Goal: Task Accomplishment & Management: Complete application form

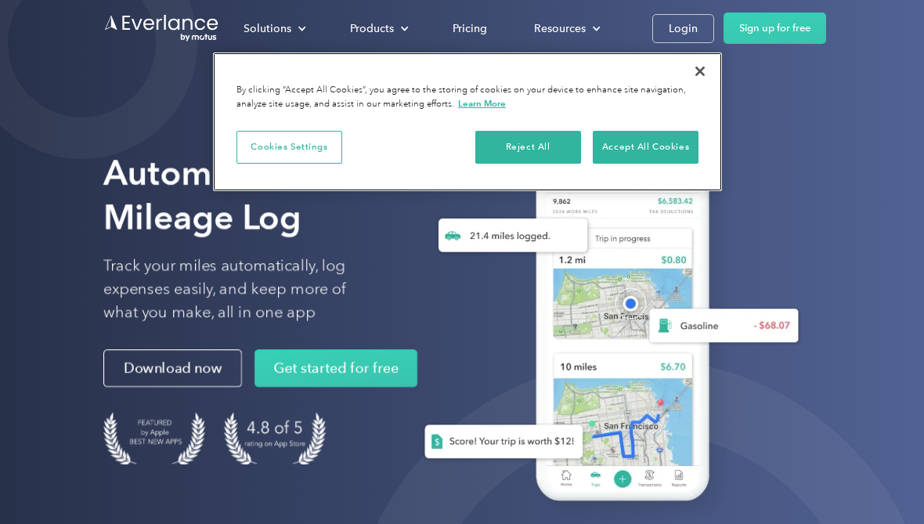
click at [647, 150] on button "Accept All Cookies" at bounding box center [646, 147] width 106 height 33
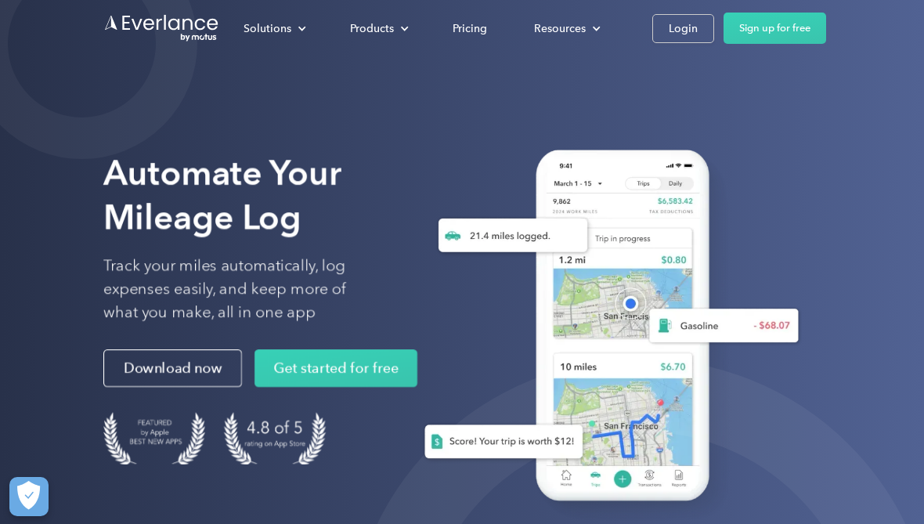
click at [676, 27] on div "Login" at bounding box center [683, 29] width 29 height 20
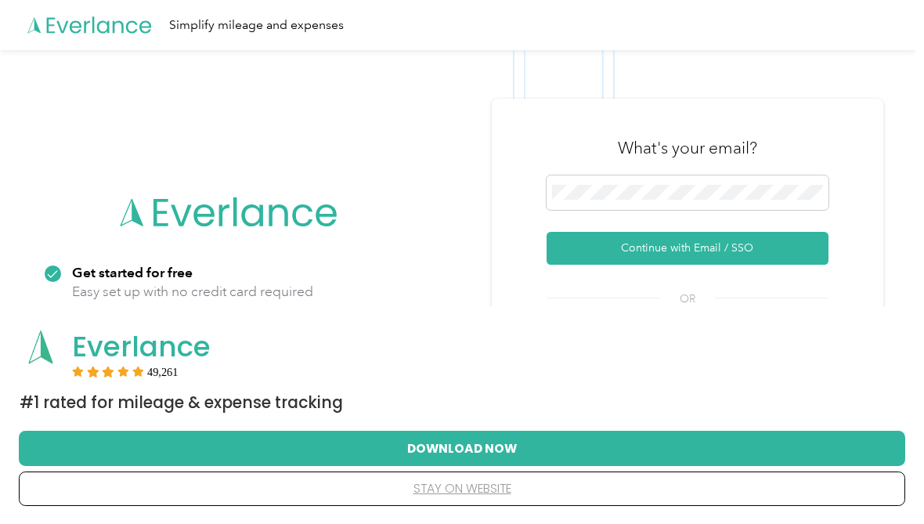
click at [707, 264] on button "Continue with Email / SSO" at bounding box center [687, 248] width 282 height 33
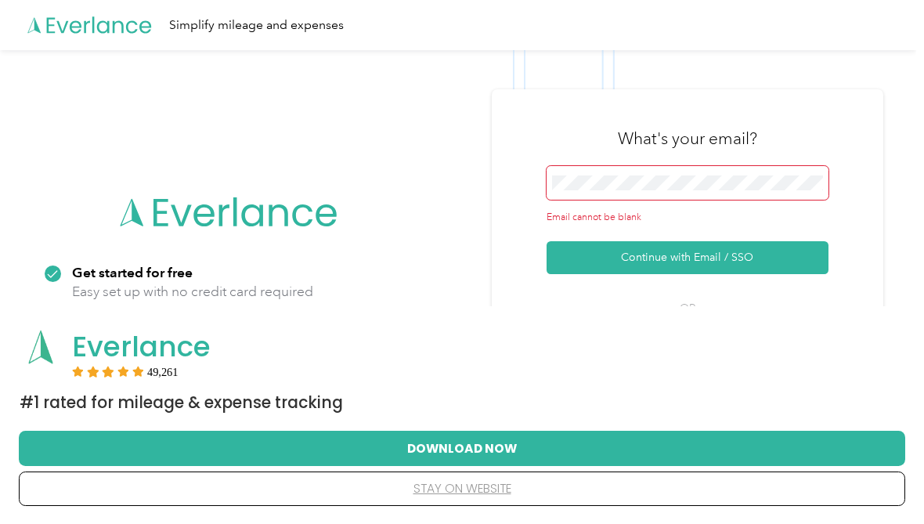
click at [733, 267] on button "Continue with Email / SSO" at bounding box center [687, 257] width 282 height 33
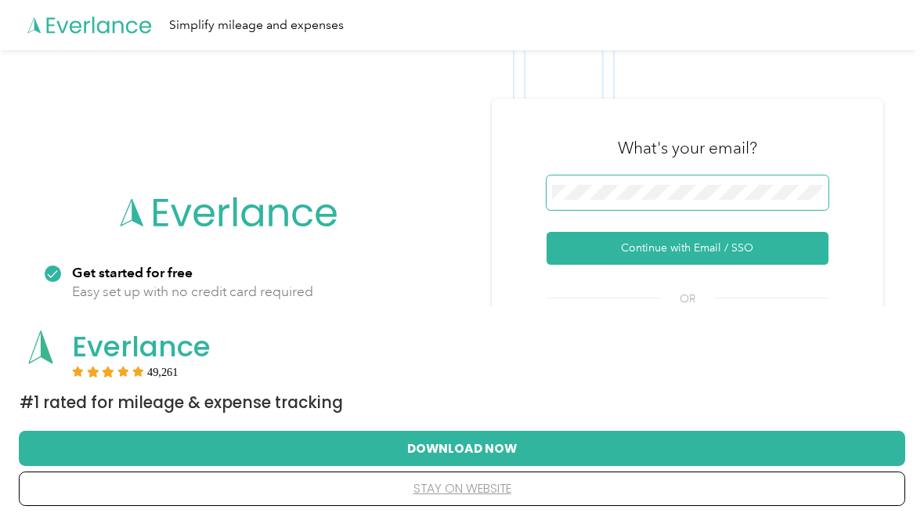
click at [759, 265] on button "Continue with Email / SSO" at bounding box center [687, 248] width 282 height 33
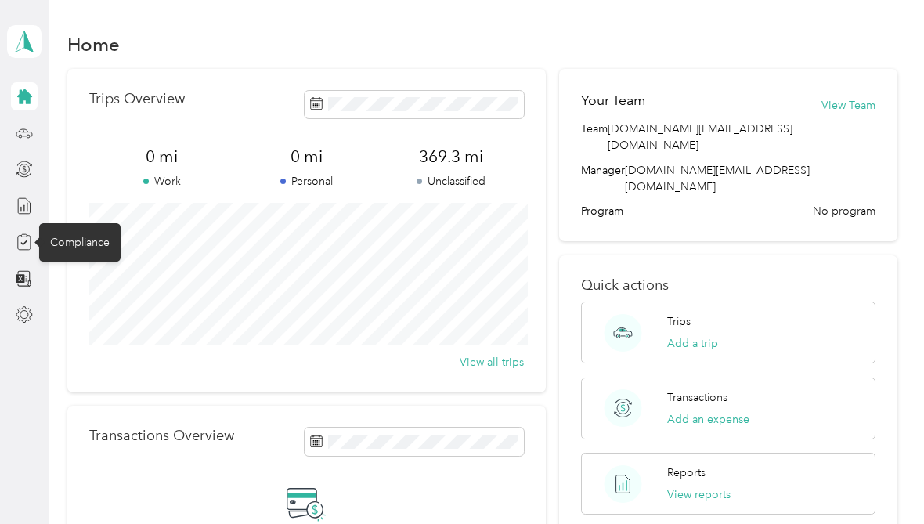
click at [26, 249] on icon at bounding box center [24, 241] width 17 height 17
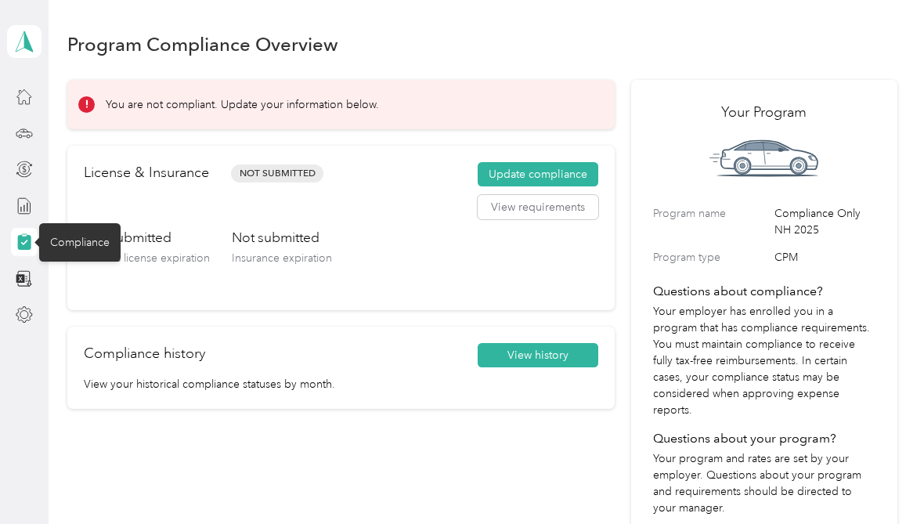
click at [559, 173] on button "Update compliance" at bounding box center [538, 174] width 121 height 25
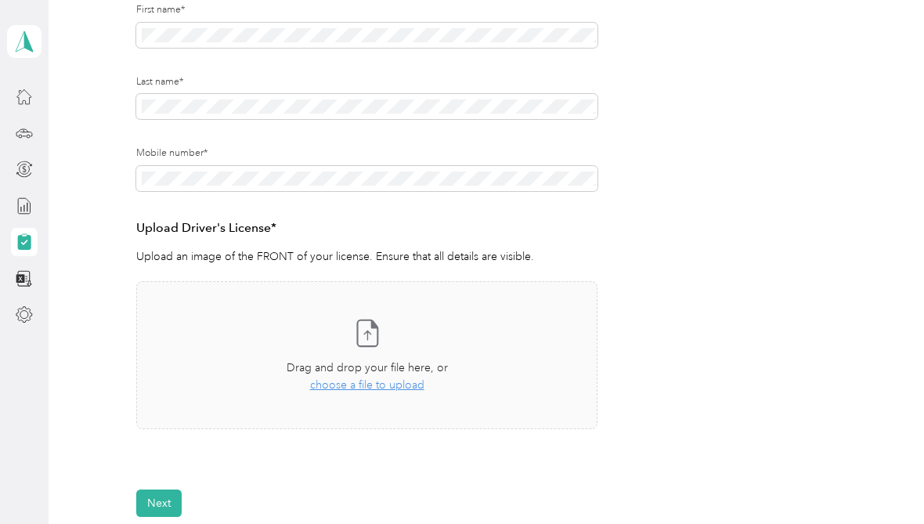
scroll to position [262, 0]
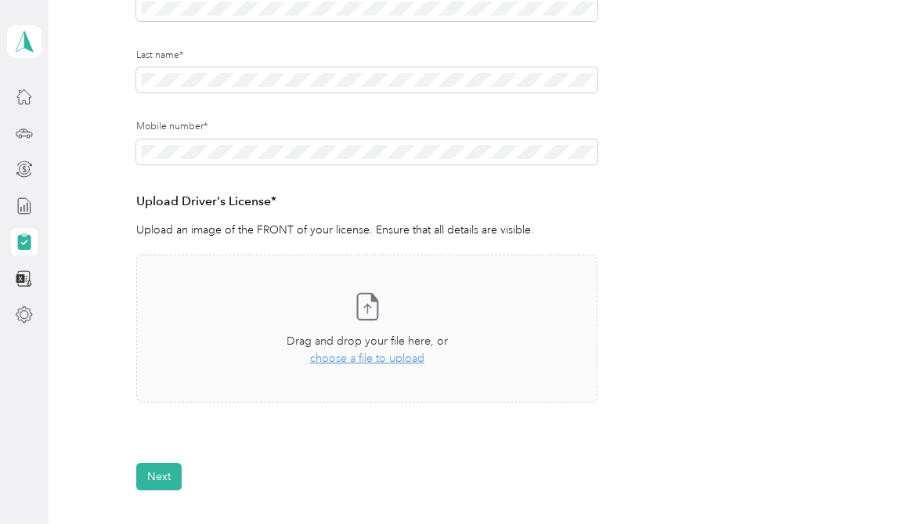
click at [372, 358] on span "choose a file to upload" at bounding box center [367, 357] width 114 height 13
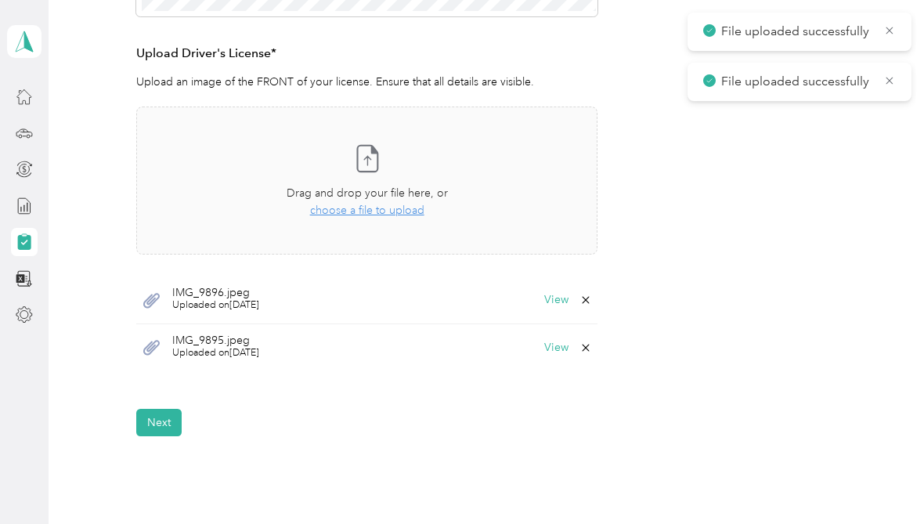
scroll to position [423, 0]
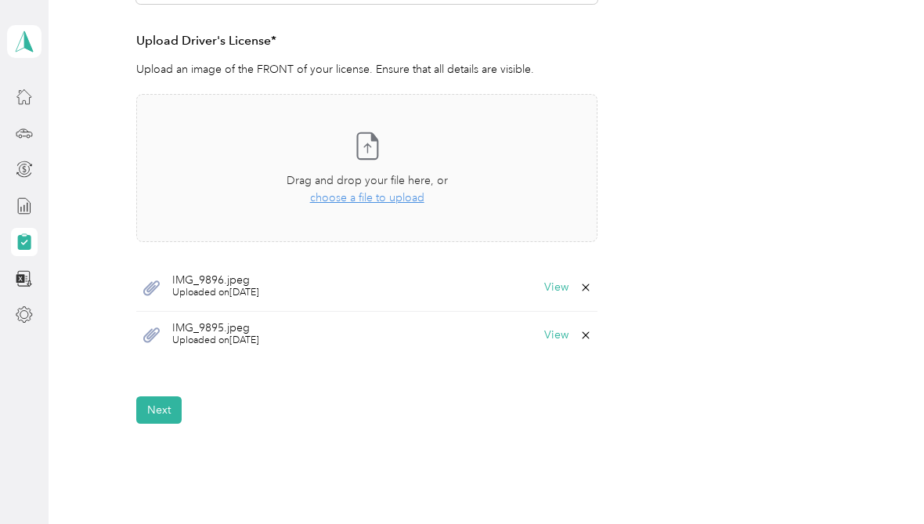
click at [592, 282] on icon at bounding box center [585, 287] width 13 height 13
click at [512, 290] on button "No" at bounding box center [513, 296] width 29 height 25
click at [562, 284] on button "View" at bounding box center [556, 287] width 24 height 11
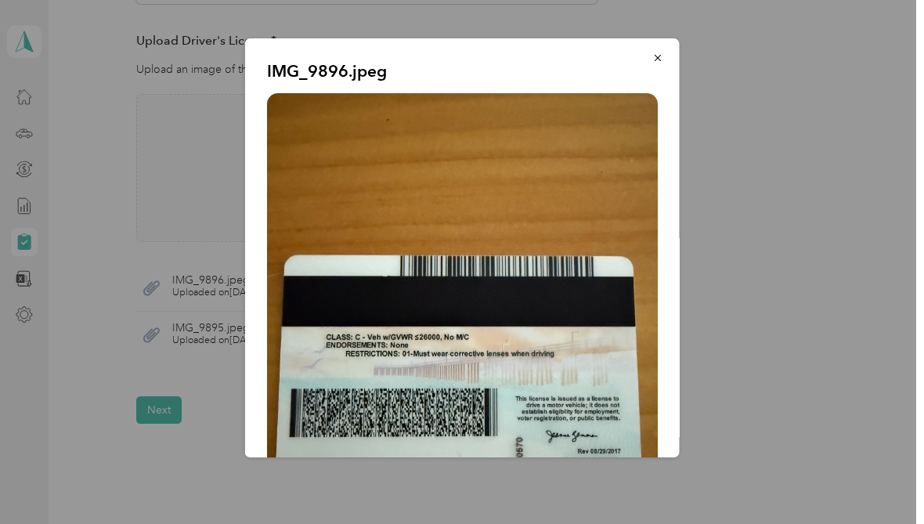
click at [658, 60] on icon "button" at bounding box center [657, 57] width 11 height 11
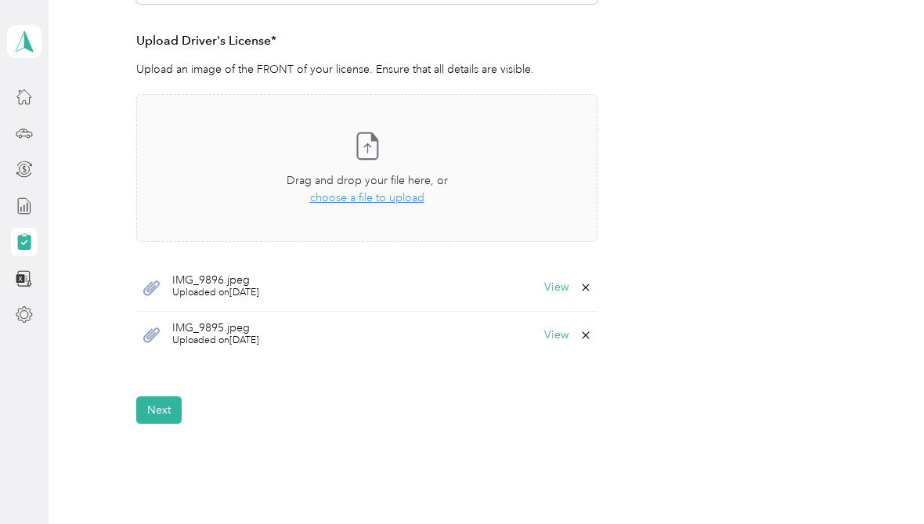
click at [154, 406] on button "Next" at bounding box center [158, 409] width 45 height 27
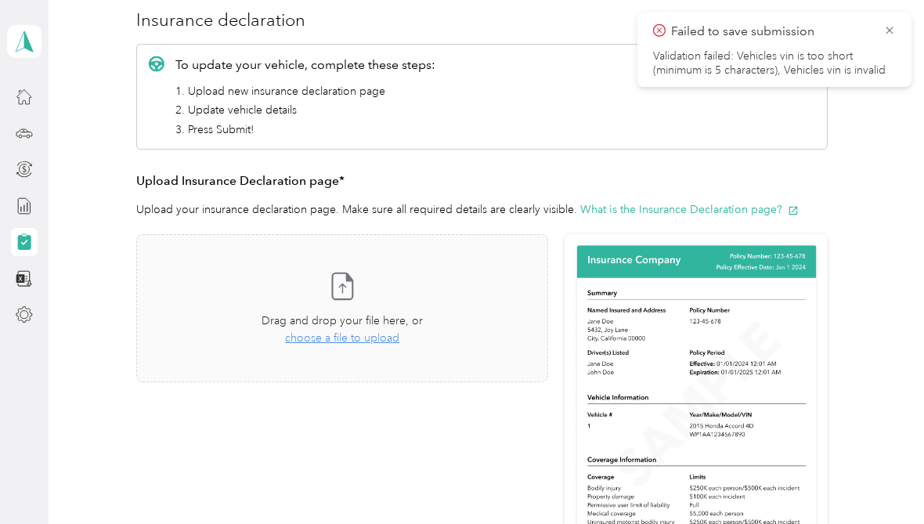
scroll to position [192, 0]
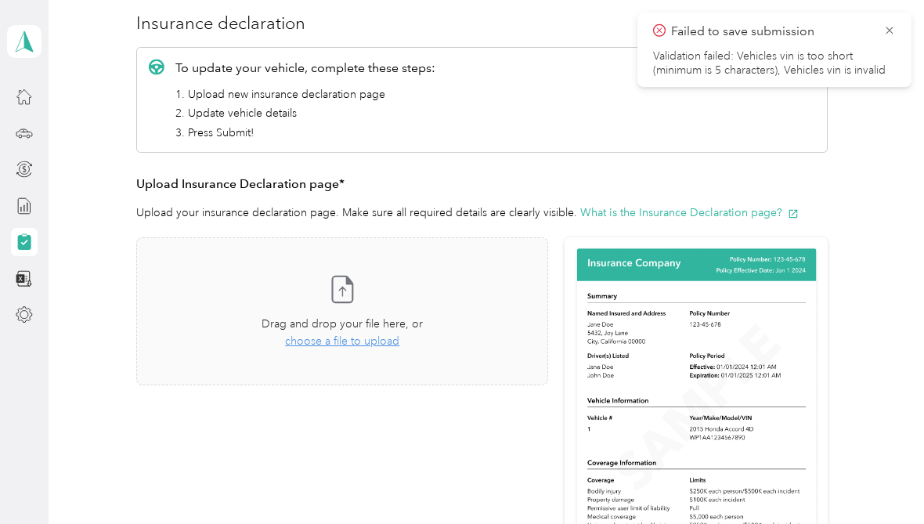
click at [351, 344] on span "choose a file to upload" at bounding box center [342, 340] width 114 height 13
click at [889, 26] on icon at bounding box center [889, 30] width 13 height 14
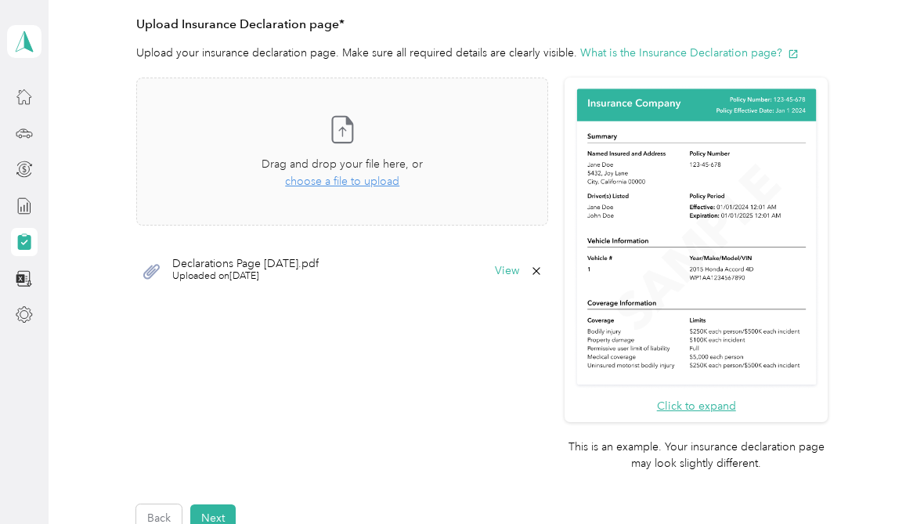
scroll to position [351, 0]
click at [519, 271] on button "View" at bounding box center [507, 270] width 24 height 11
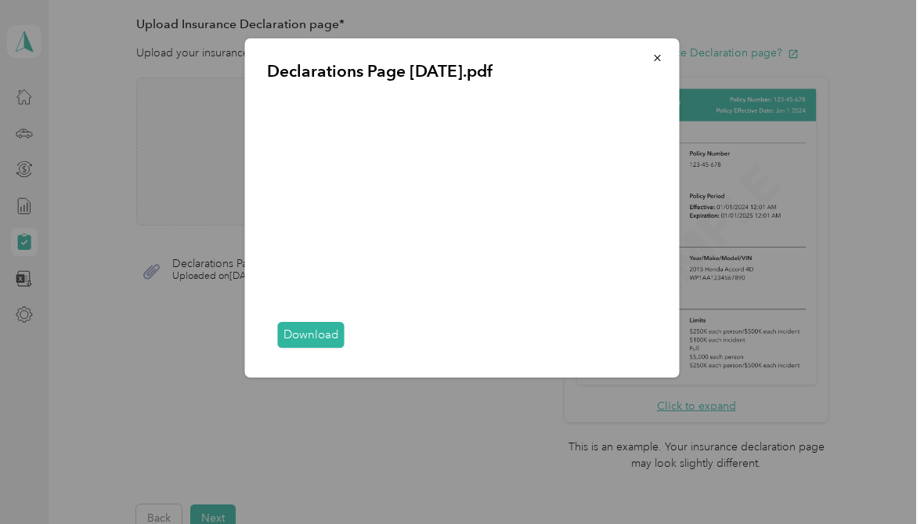
click at [658, 59] on icon "button" at bounding box center [657, 57] width 11 height 11
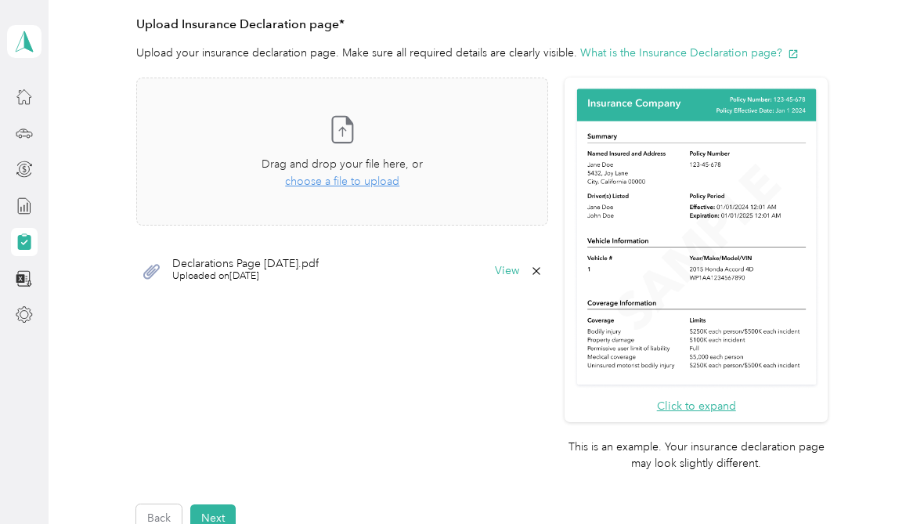
click at [543, 271] on icon at bounding box center [536, 271] width 13 height 13
click at [532, 285] on button "Yes" at bounding box center [521, 280] width 31 height 25
click at [372, 185] on span "choose a file to upload" at bounding box center [342, 181] width 114 height 13
click at [519, 269] on button "View" at bounding box center [507, 270] width 24 height 11
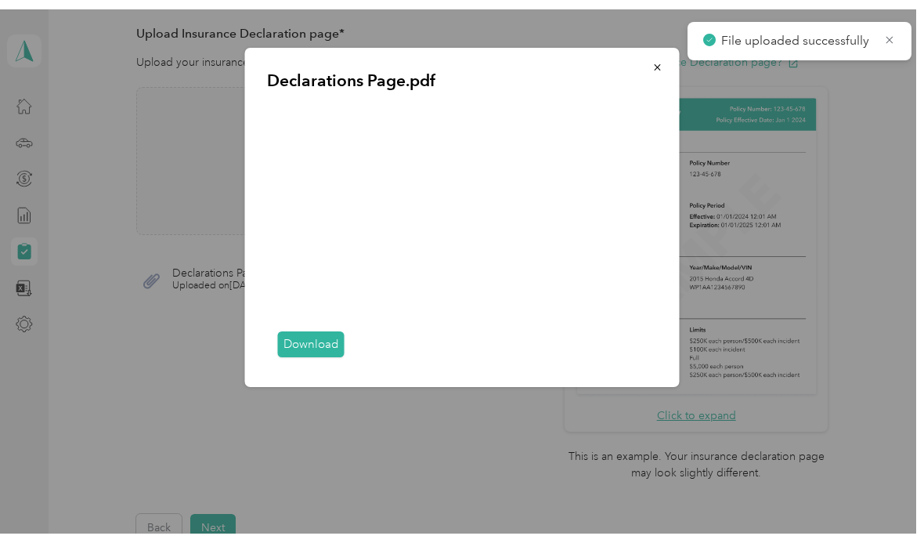
scroll to position [20, 0]
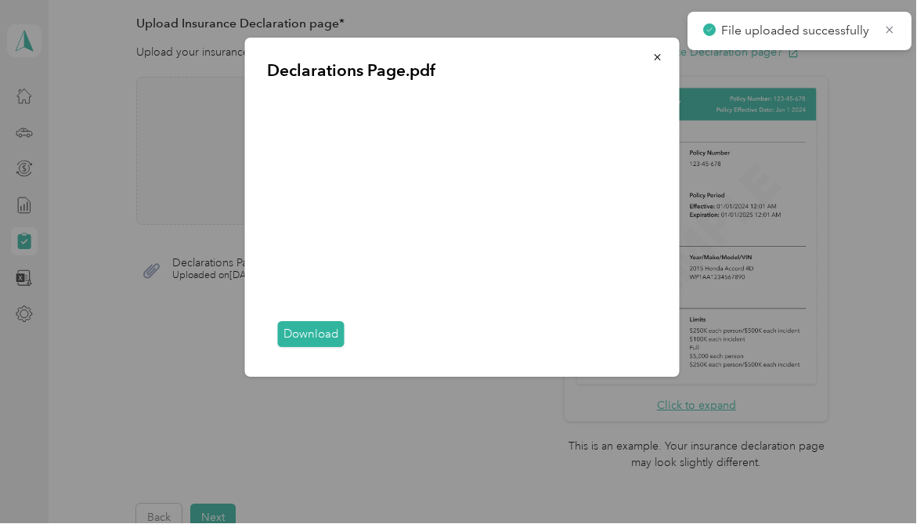
click at [661, 64] on button "button" at bounding box center [657, 57] width 33 height 27
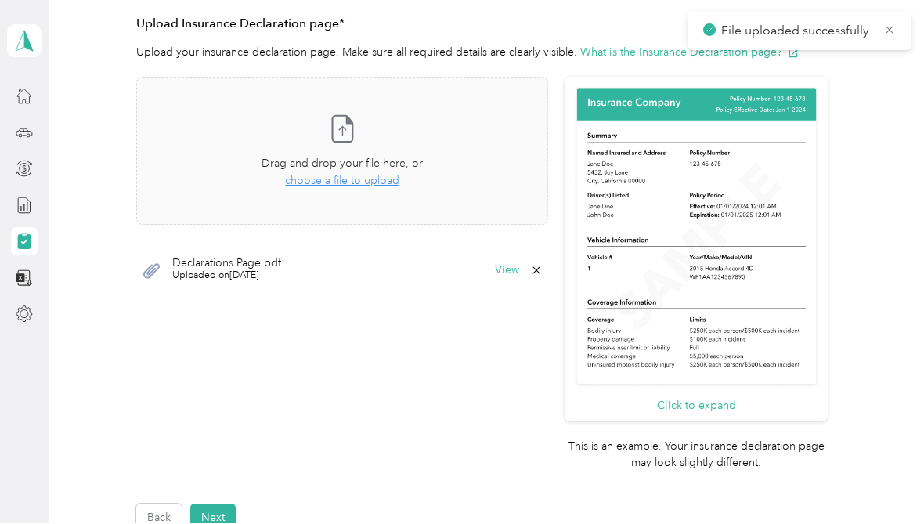
click at [540, 267] on icon at bounding box center [536, 270] width 7 height 7
click at [530, 268] on button "Yes" at bounding box center [521, 280] width 31 height 25
click at [373, 167] on div "Drag and drop your file here, or choose a file to upload" at bounding box center [341, 173] width 161 height 34
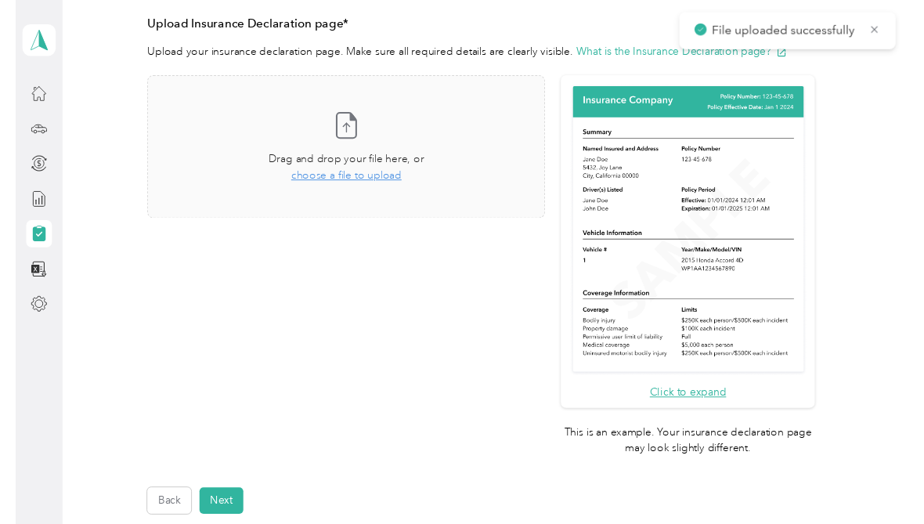
scroll to position [351, 0]
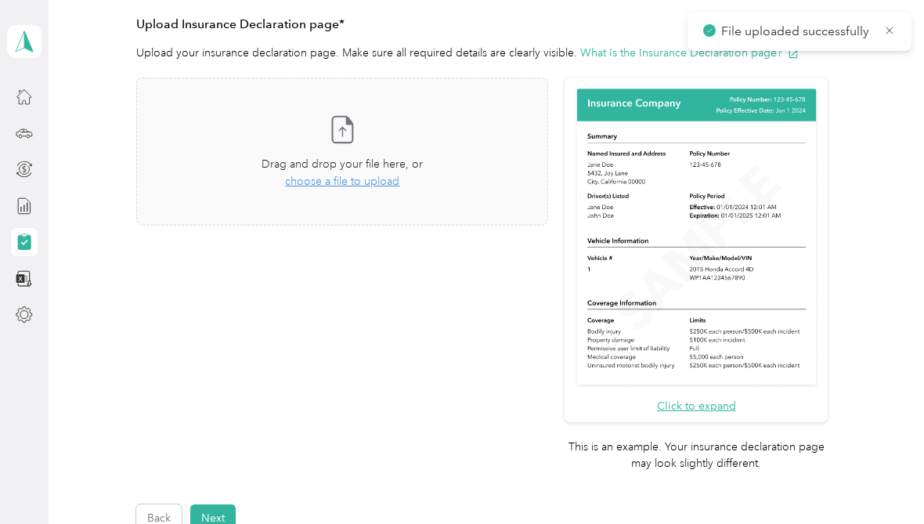
click at [367, 175] on span "choose a file to upload" at bounding box center [342, 181] width 114 height 13
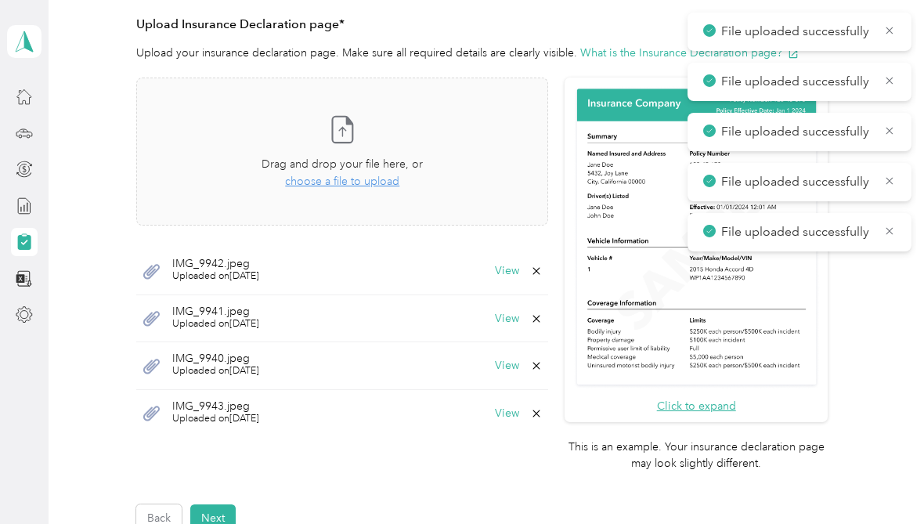
click at [223, 504] on button "Next" at bounding box center [212, 517] width 45 height 27
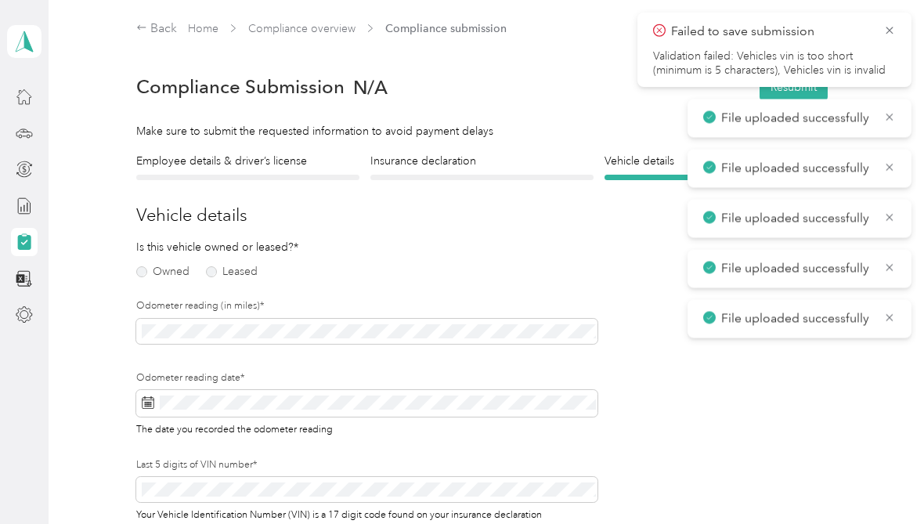
click at [140, 272] on label "Owned" at bounding box center [162, 271] width 53 height 11
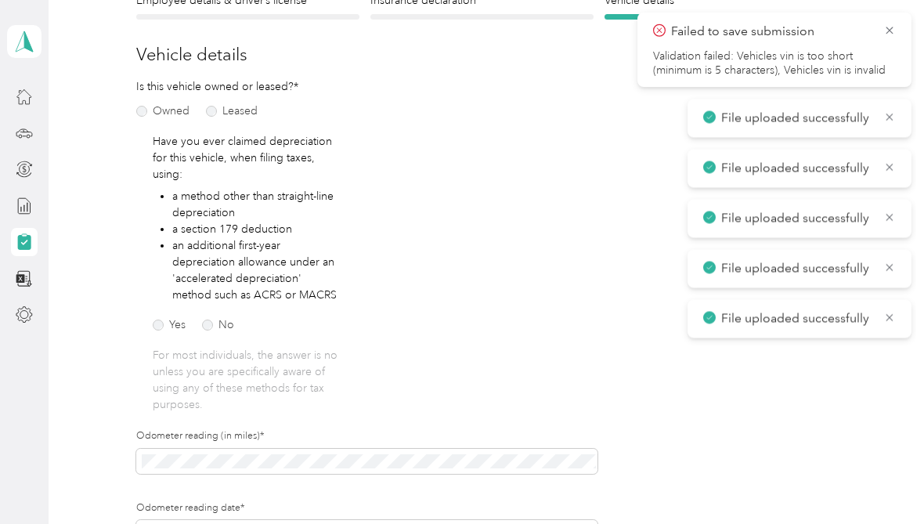
scroll to position [160, 0]
click at [223, 329] on label "No" at bounding box center [218, 324] width 32 height 11
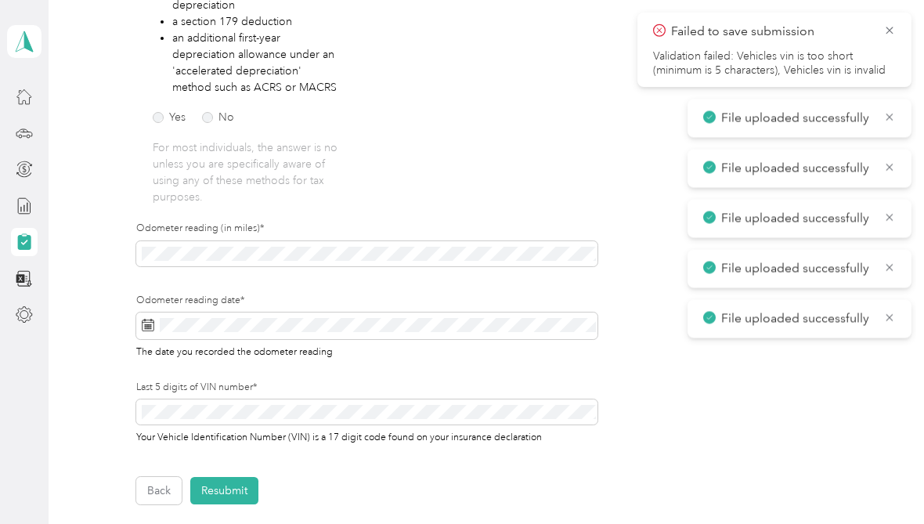
scroll to position [368, 0]
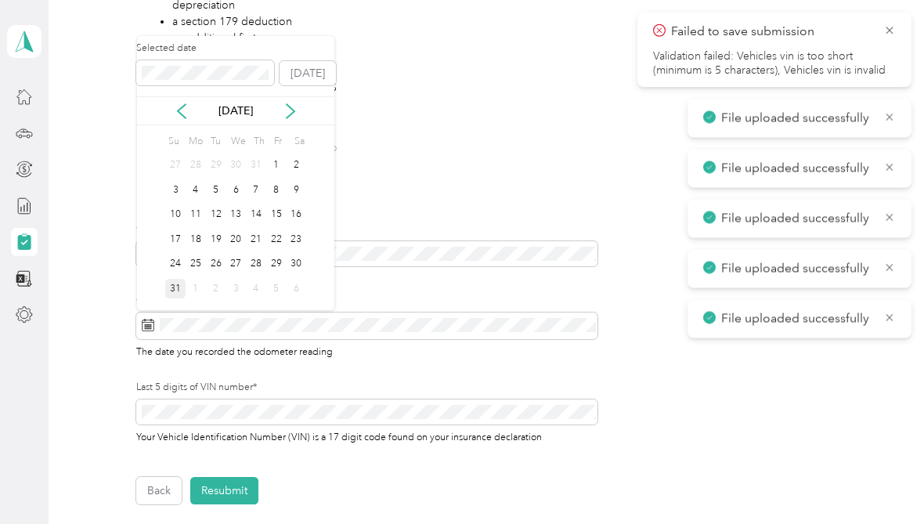
click at [312, 78] on button "[DATE]" at bounding box center [307, 73] width 56 height 25
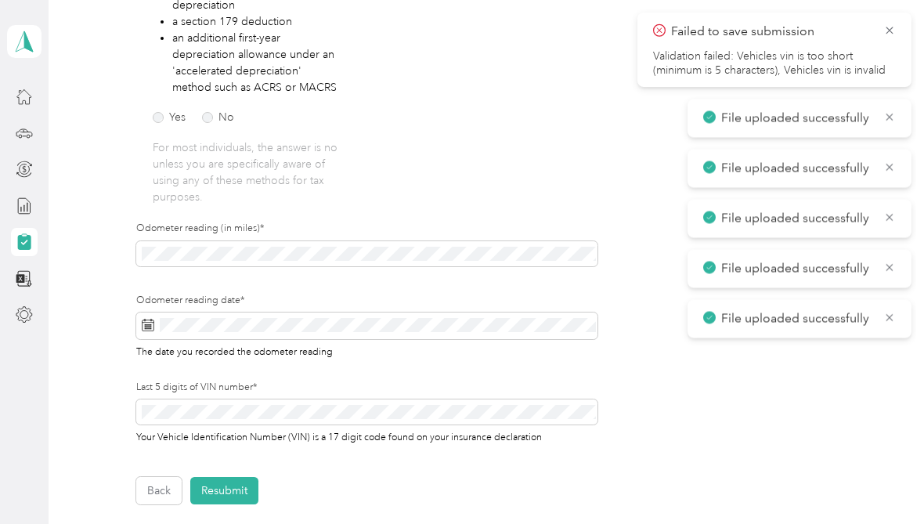
click at [886, 27] on icon at bounding box center [889, 30] width 13 height 14
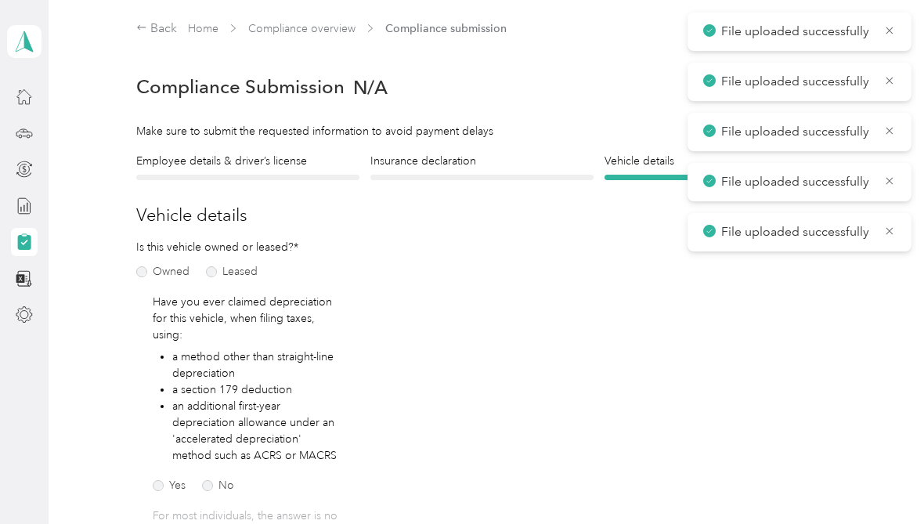
scroll to position [0, 0]
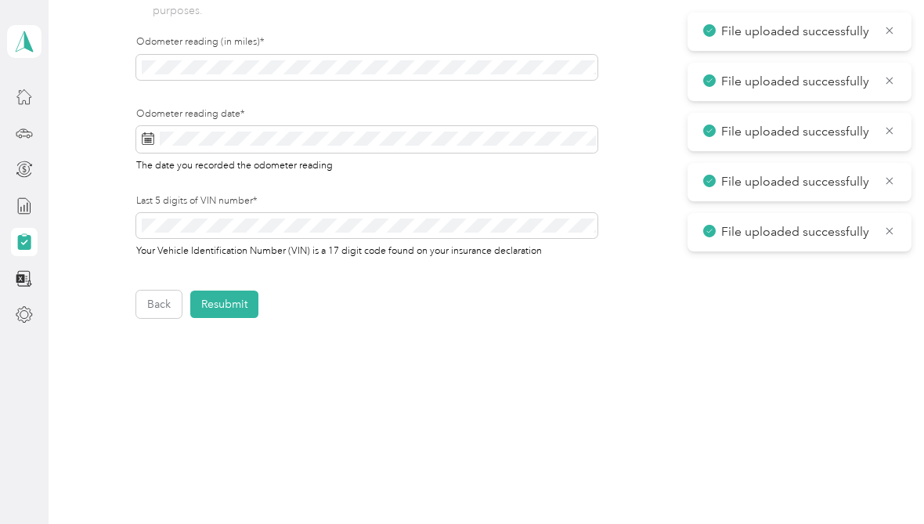
click at [236, 298] on button "Resubmit" at bounding box center [224, 303] width 68 height 27
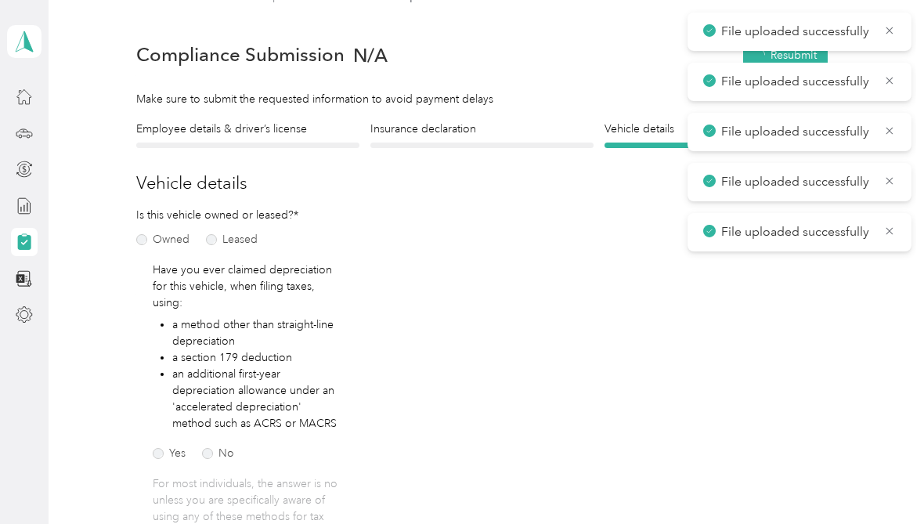
scroll to position [19, 0]
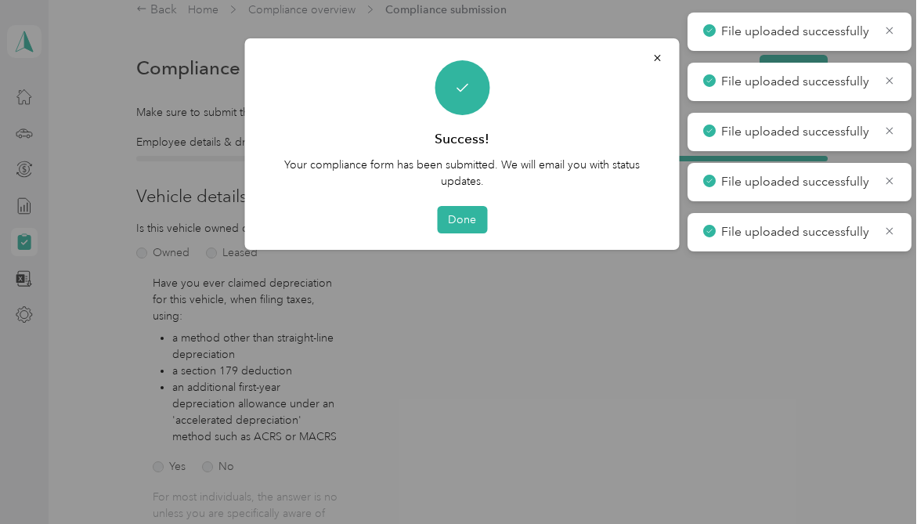
click at [458, 218] on button "Done" at bounding box center [462, 219] width 50 height 27
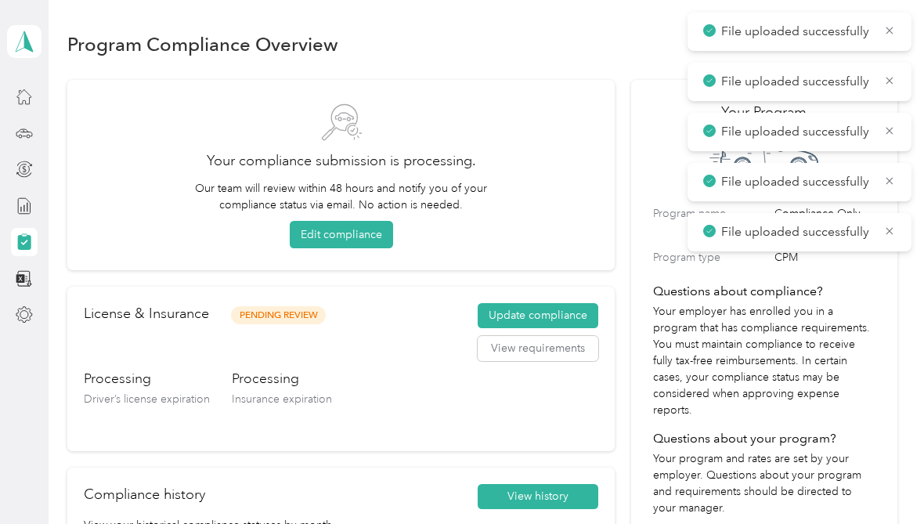
click at [892, 31] on icon at bounding box center [889, 30] width 13 height 14
click at [892, 34] on icon at bounding box center [888, 30] width 7 height 7
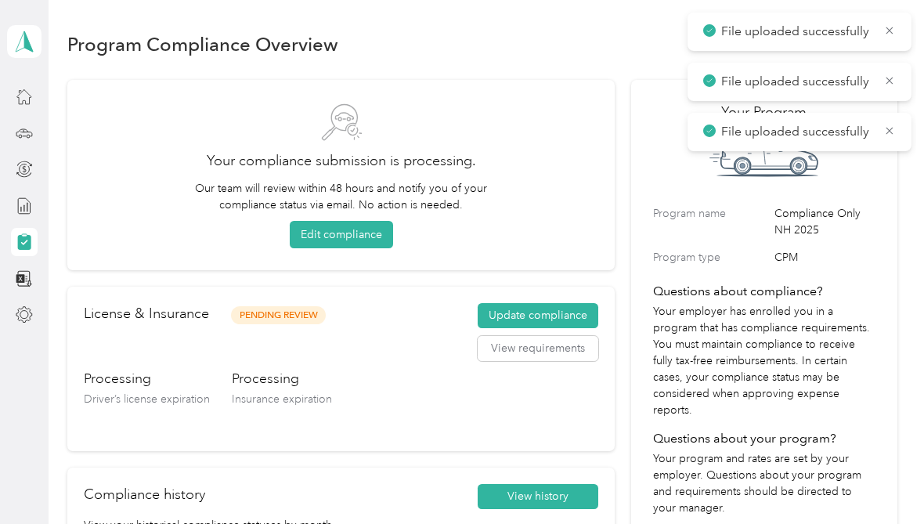
click at [892, 34] on icon at bounding box center [889, 30] width 13 height 14
click at [896, 25] on icon at bounding box center [889, 30] width 13 height 14
click at [898, 23] on div "File uploaded successfully" at bounding box center [799, 32] width 224 height 38
click at [877, 36] on span "File uploaded successfully" at bounding box center [799, 32] width 193 height 20
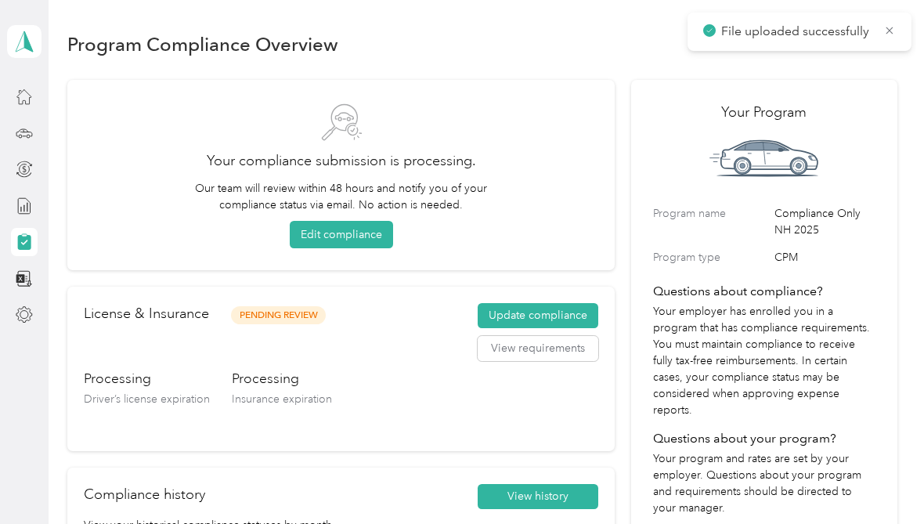
click at [891, 29] on icon at bounding box center [888, 30] width 7 height 7
click at [19, 96] on icon at bounding box center [24, 97] width 14 height 14
